Goal: Task Accomplishment & Management: Manage account settings

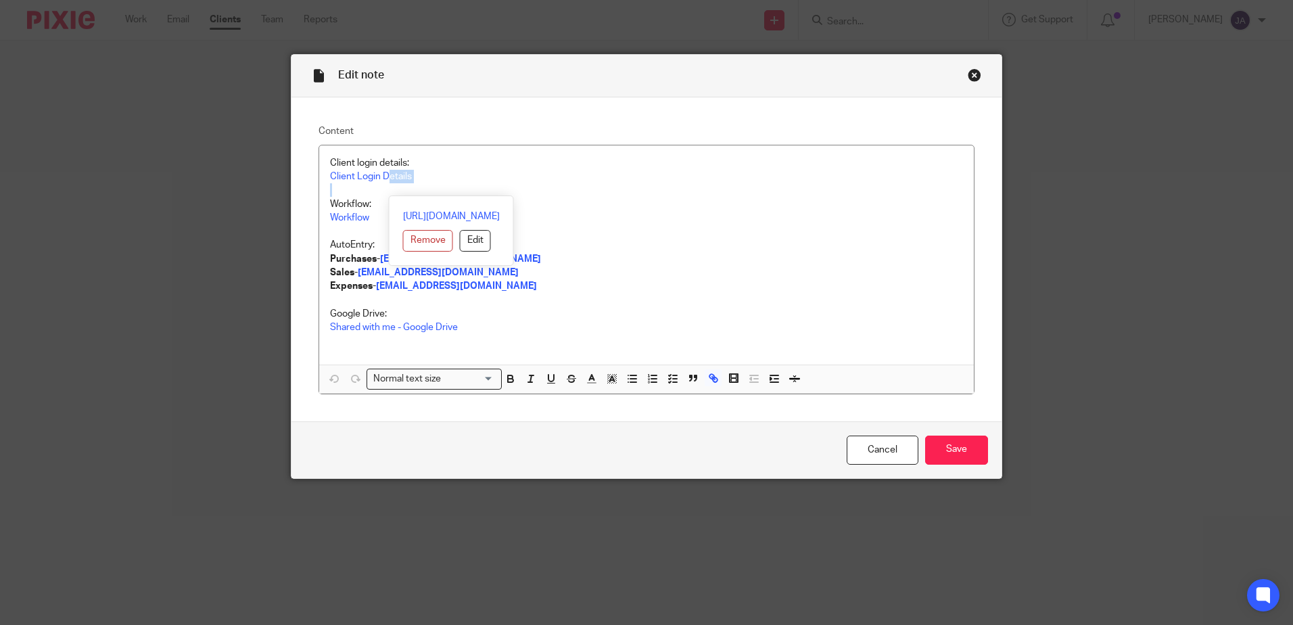
click at [968, 74] on div "Close this dialog window" at bounding box center [975, 75] width 14 height 14
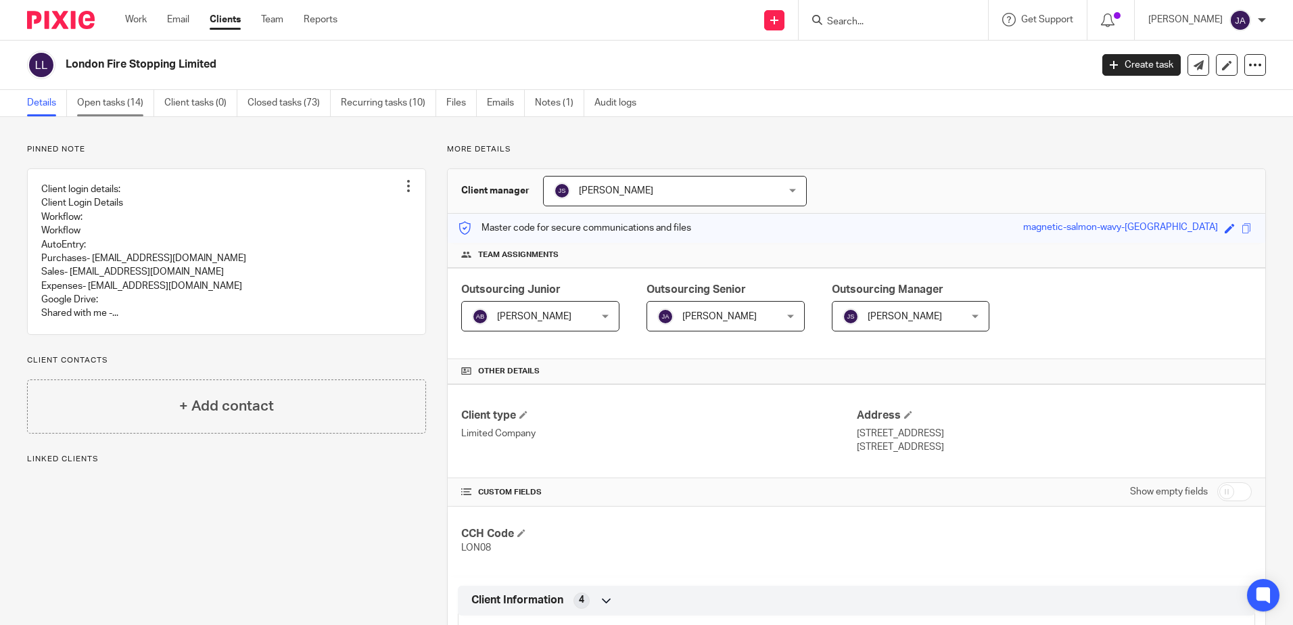
click at [131, 110] on link "Open tasks (14)" at bounding box center [115, 103] width 77 height 26
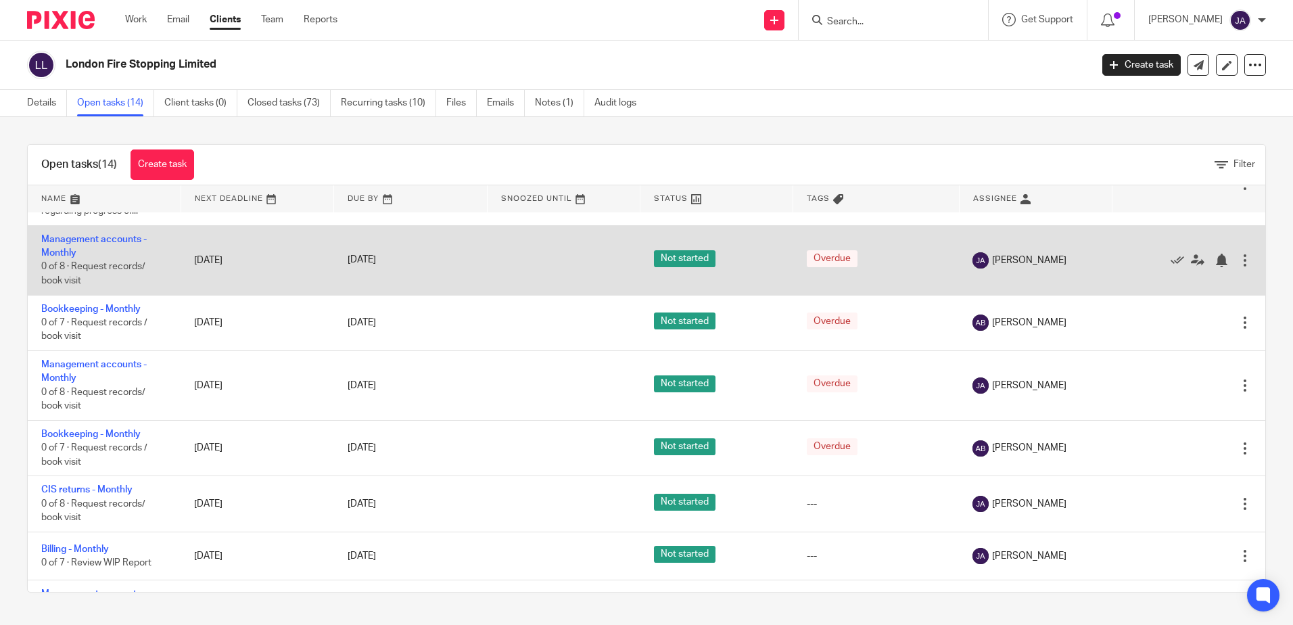
scroll to position [532, 0]
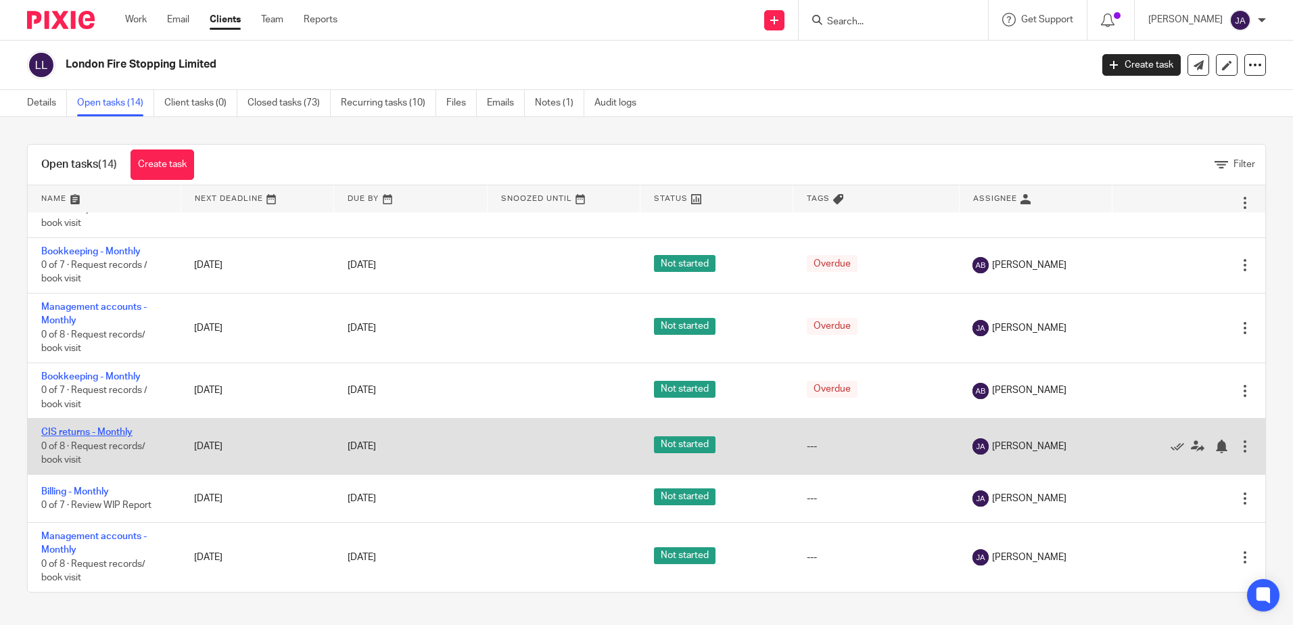
click at [117, 430] on link "CIS returns - Monthly" at bounding box center [86, 432] width 91 height 9
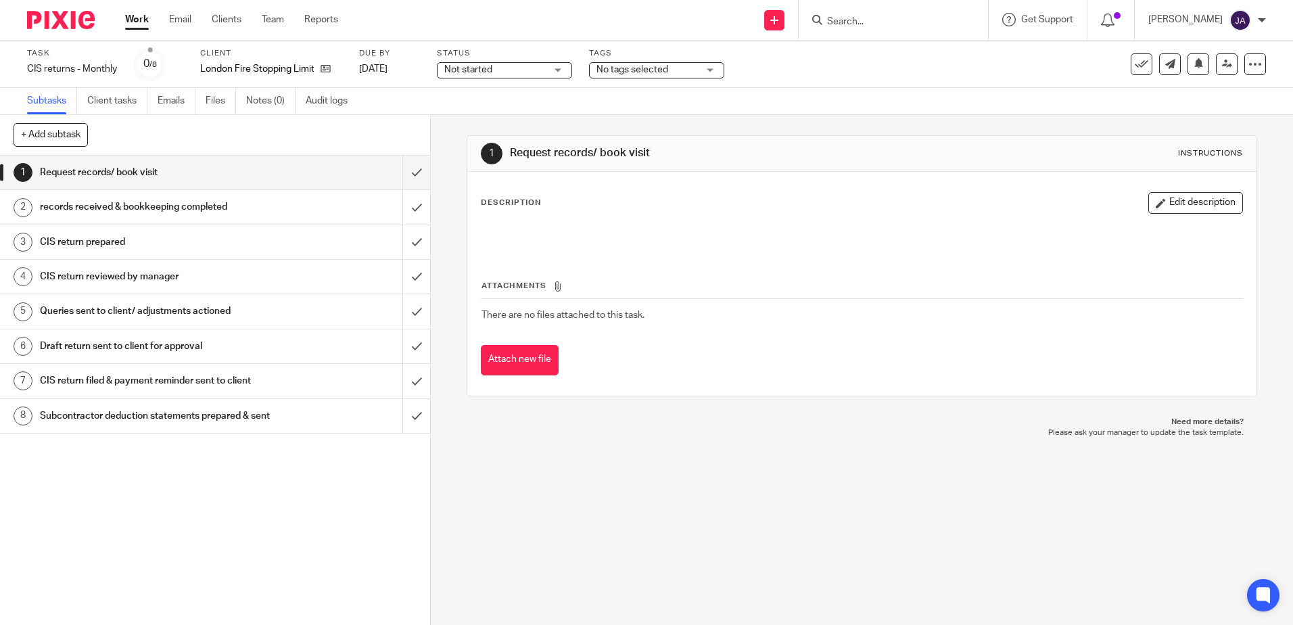
click at [494, 76] on div "Status Not started Not started Not started In progress 1" at bounding box center [504, 64] width 135 height 32
click at [498, 67] on span "Not started" at bounding box center [494, 70] width 101 height 14
click at [499, 126] on li "In progress" at bounding box center [505, 120] width 134 height 28
click at [638, 63] on span "No tags selected" at bounding box center [647, 70] width 101 height 14
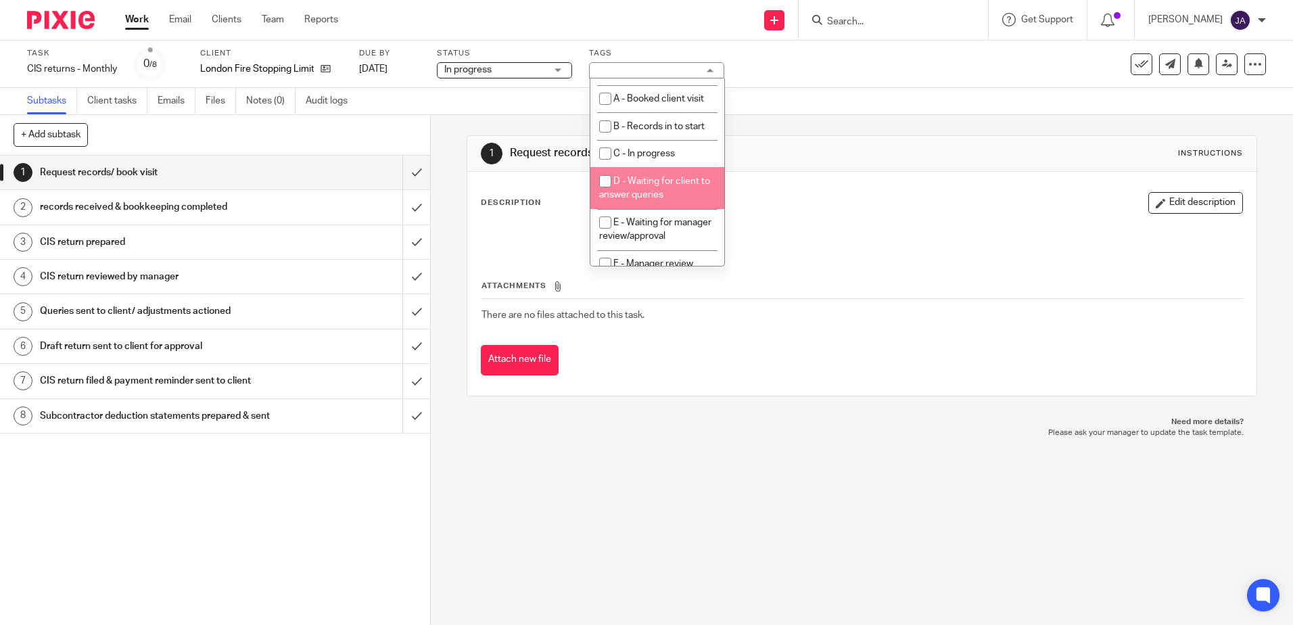
scroll to position [68, 0]
click at [671, 207] on li "E - Waiting for manager review/approval" at bounding box center [658, 196] width 134 height 41
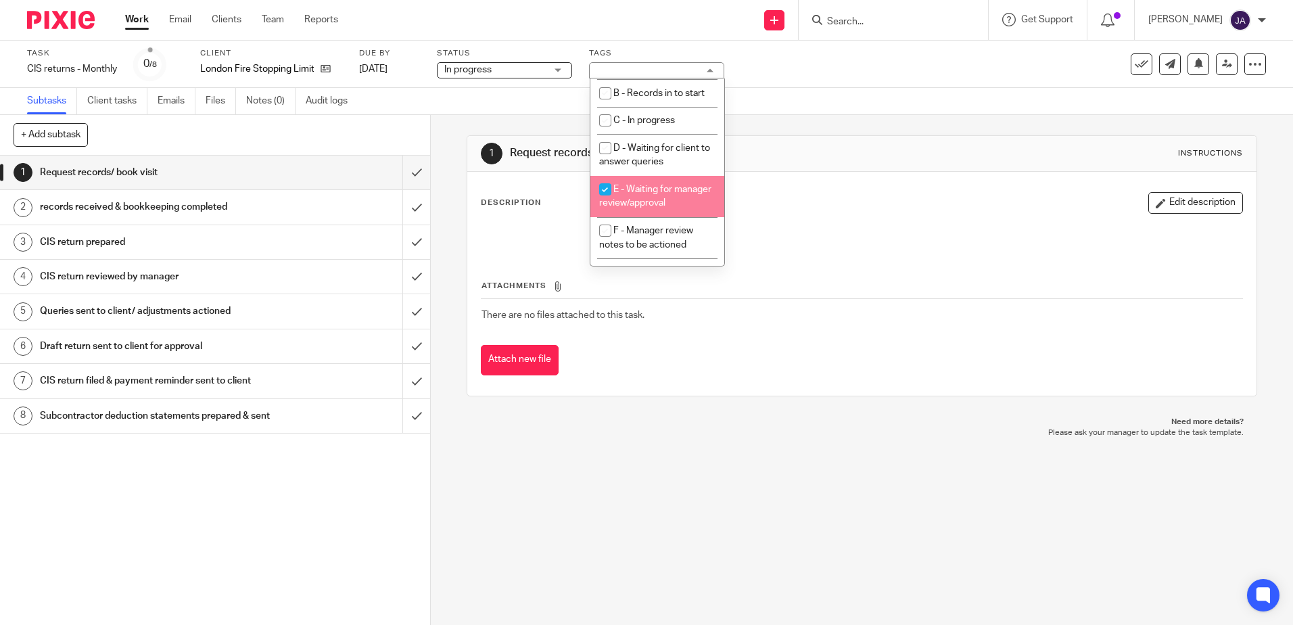
checkbox input "true"
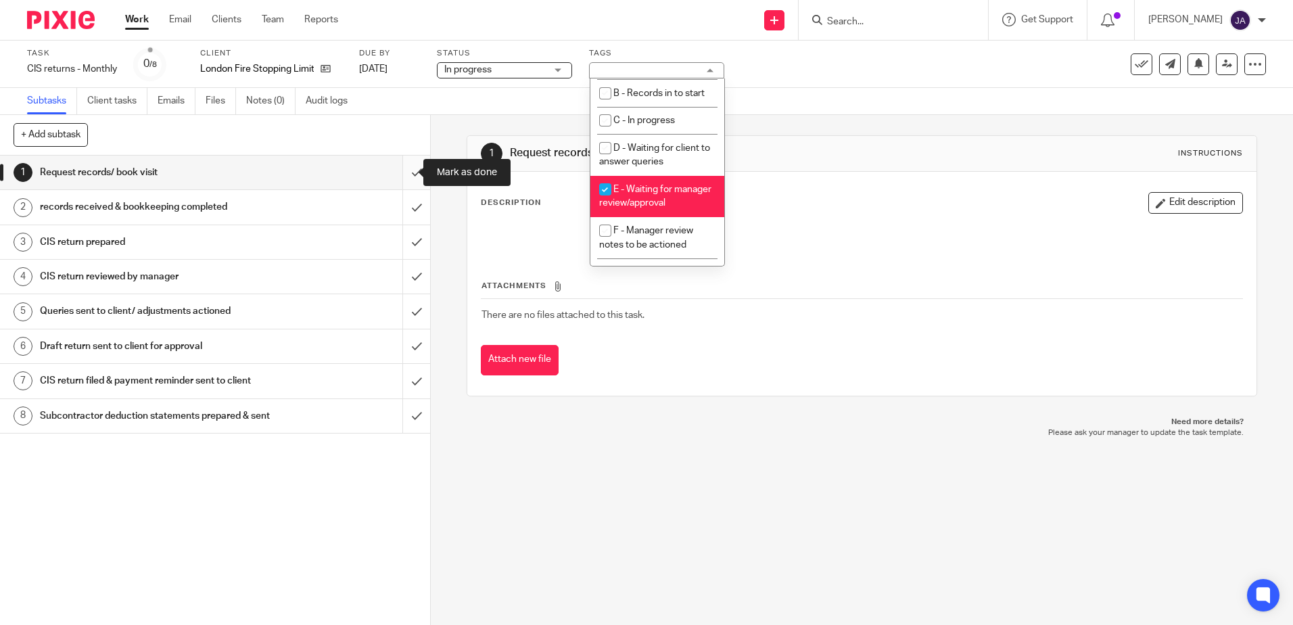
click at [402, 173] on input "submit" at bounding box center [215, 173] width 430 height 34
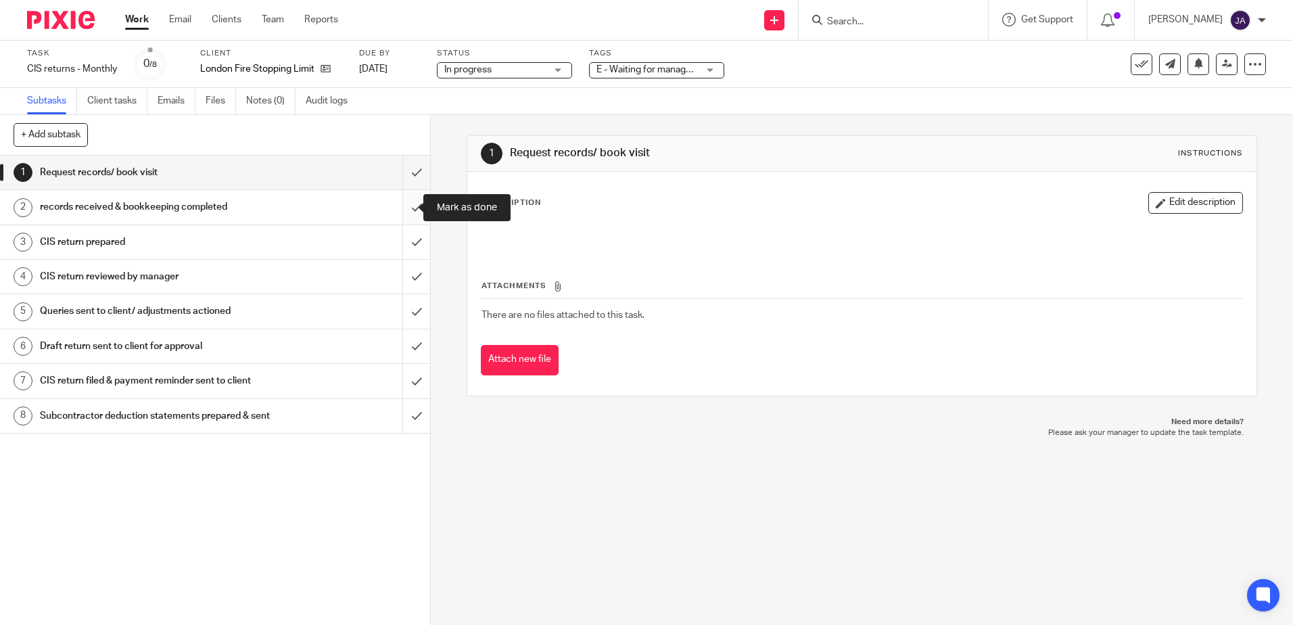
click at [409, 210] on input "submit" at bounding box center [215, 207] width 430 height 34
click at [410, 240] on input "submit" at bounding box center [215, 242] width 430 height 34
click at [411, 263] on input "submit" at bounding box center [215, 277] width 430 height 34
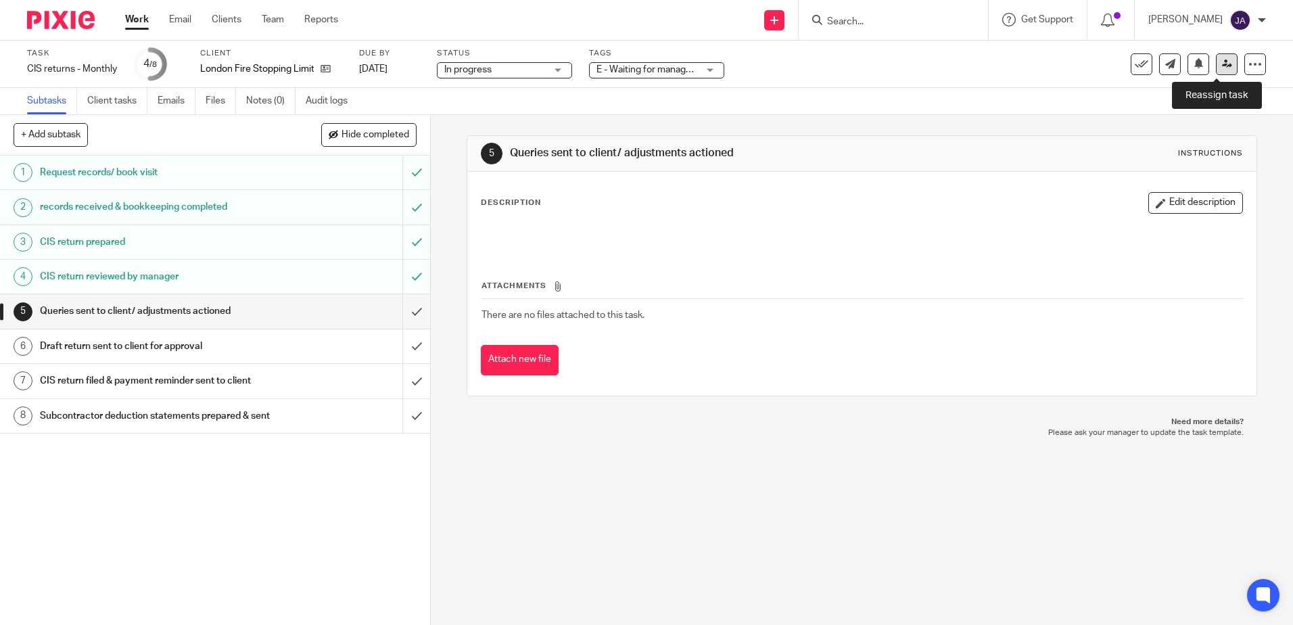
click at [1222, 68] on icon at bounding box center [1227, 64] width 10 height 10
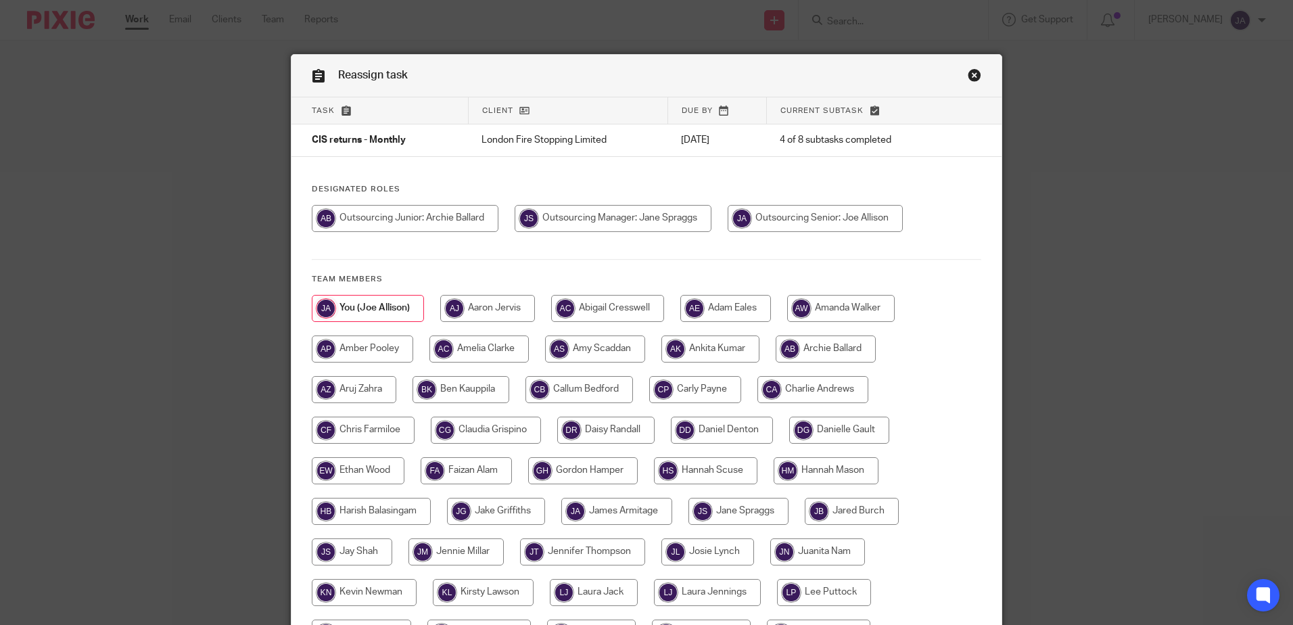
click at [805, 214] on input "radio" at bounding box center [815, 218] width 175 height 27
radio input "true"
click at [631, 215] on input "radio" at bounding box center [613, 218] width 197 height 27
radio input "true"
click at [391, 233] on div at bounding box center [647, 225] width 670 height 41
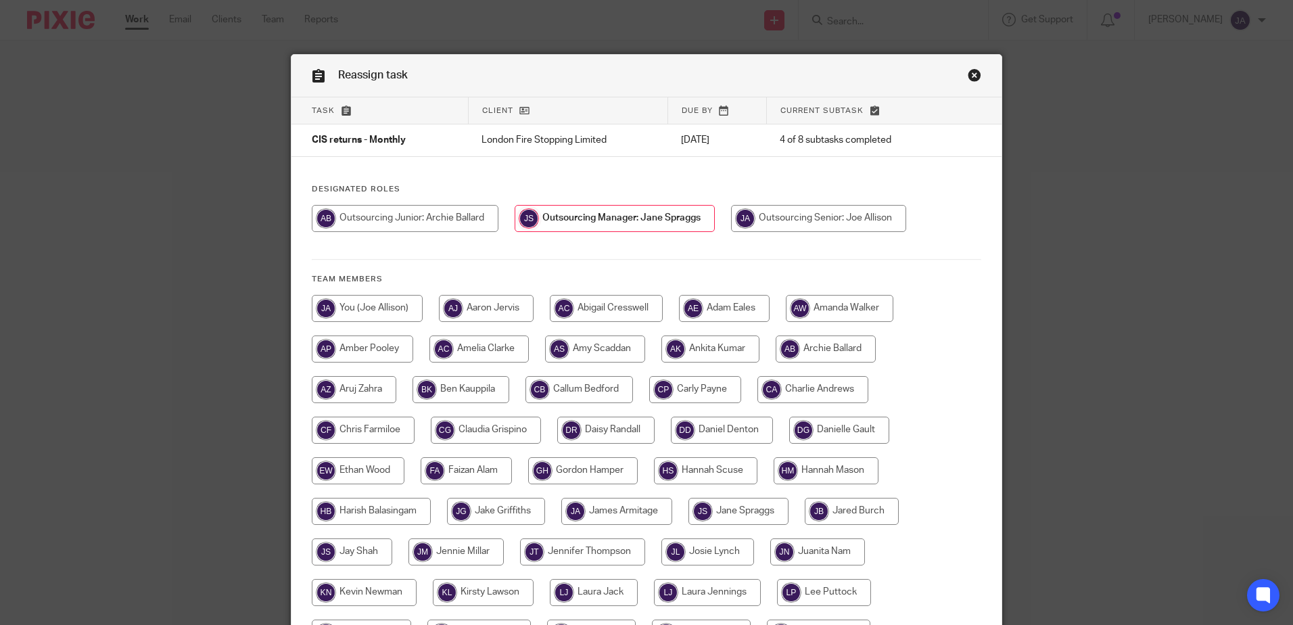
click at [699, 385] on input "radio" at bounding box center [695, 389] width 92 height 27
radio input "true"
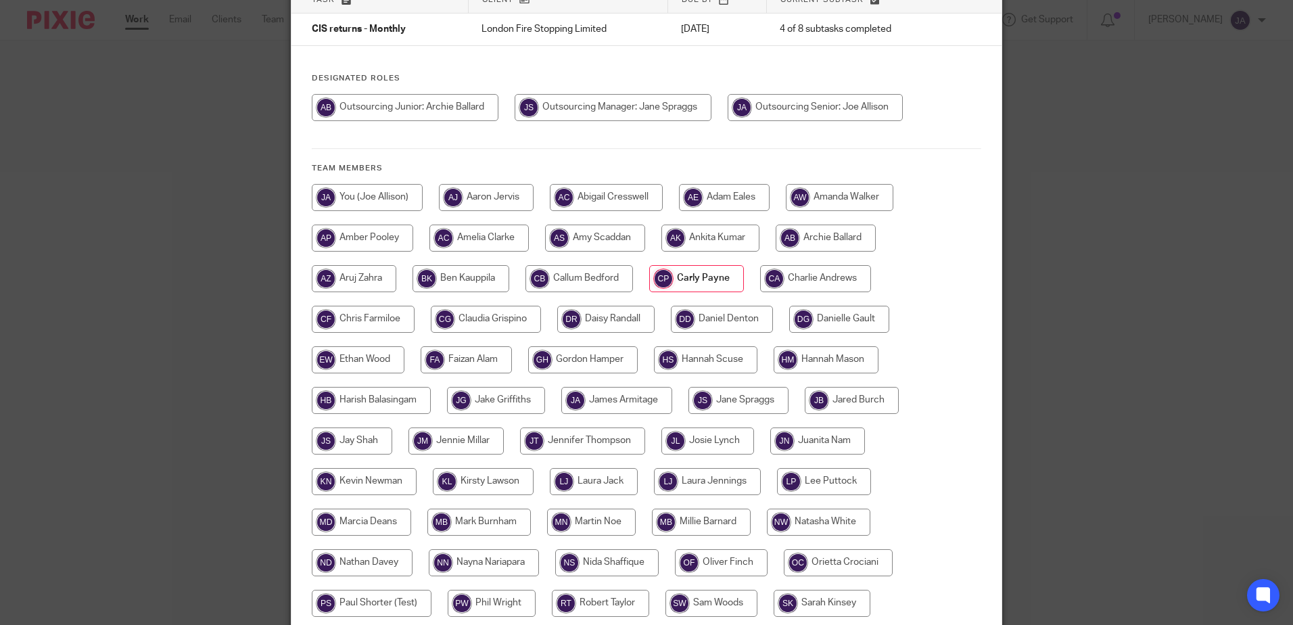
scroll to position [135, 0]
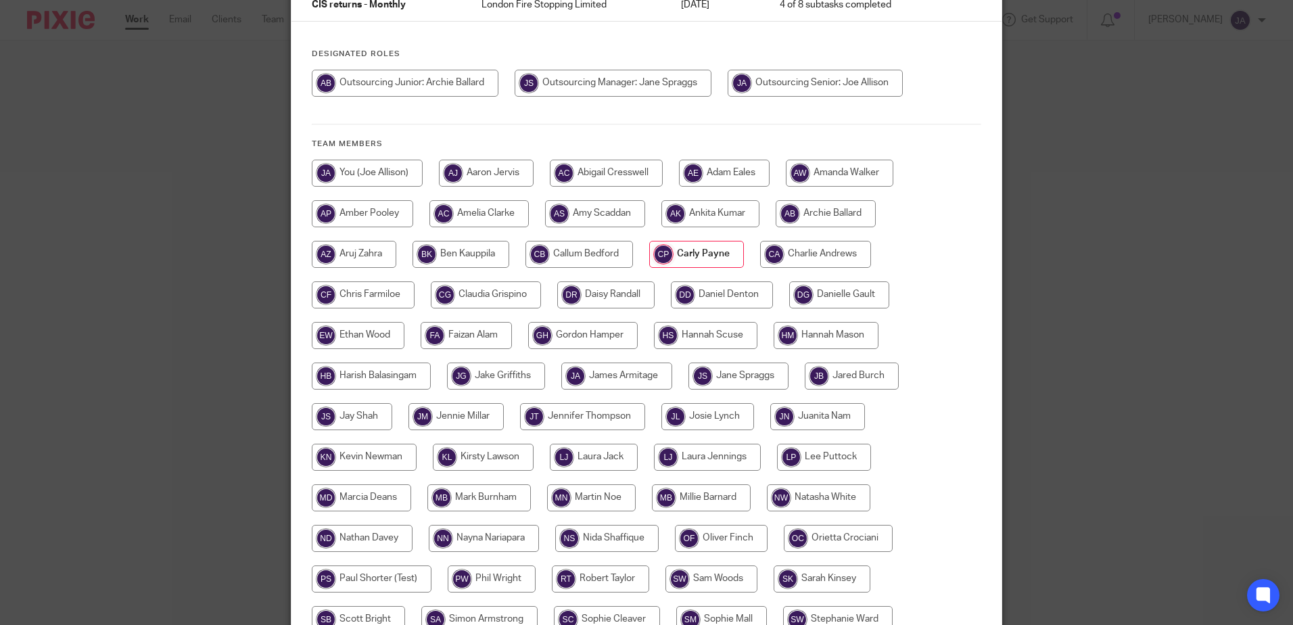
click at [352, 499] on input "radio" at bounding box center [361, 497] width 99 height 27
radio input "true"
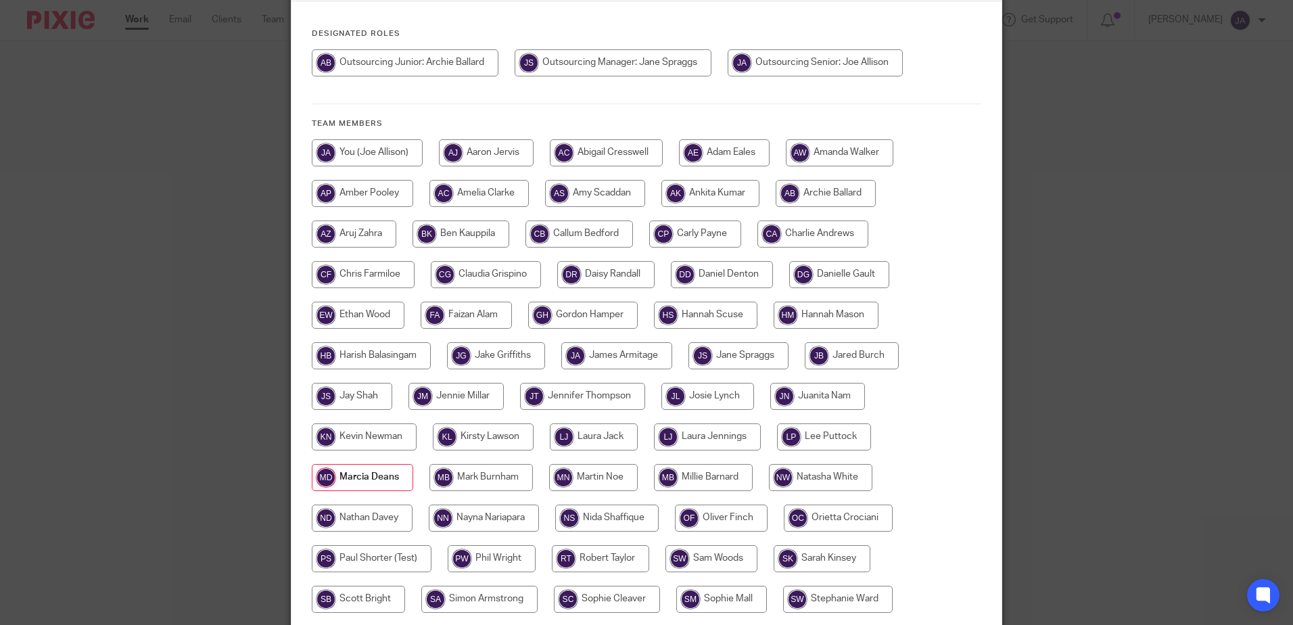
scroll to position [309, 0]
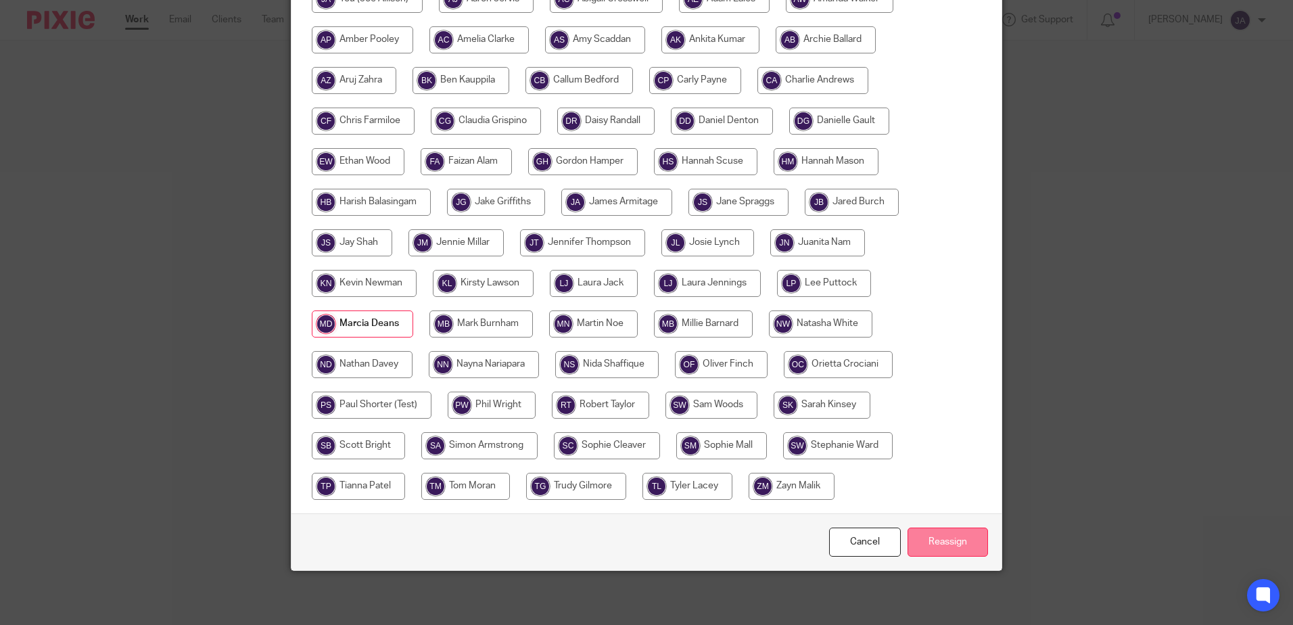
click at [942, 539] on input "Reassign" at bounding box center [948, 542] width 80 height 29
